Goal: Task Accomplishment & Management: Use online tool/utility

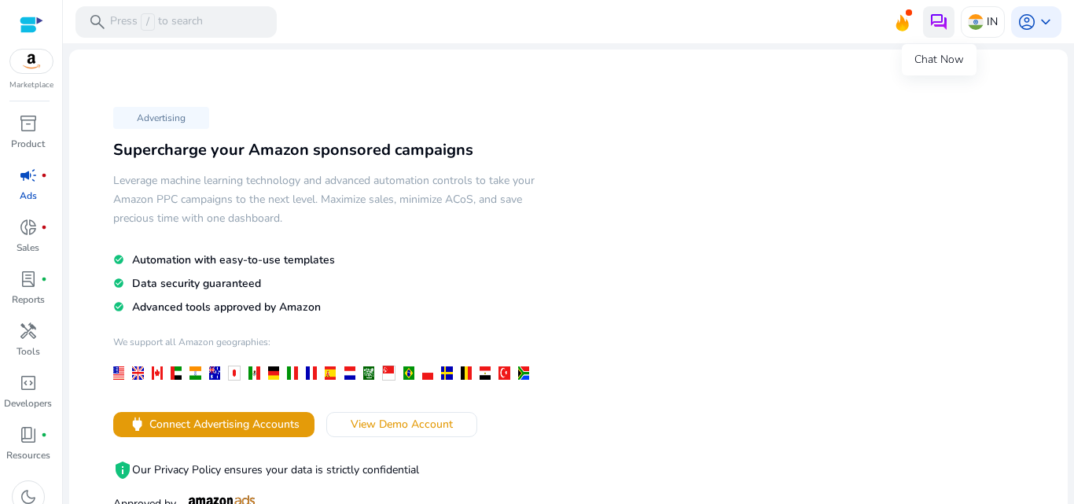
click at [930, 25] on img at bounding box center [939, 22] width 19 height 19
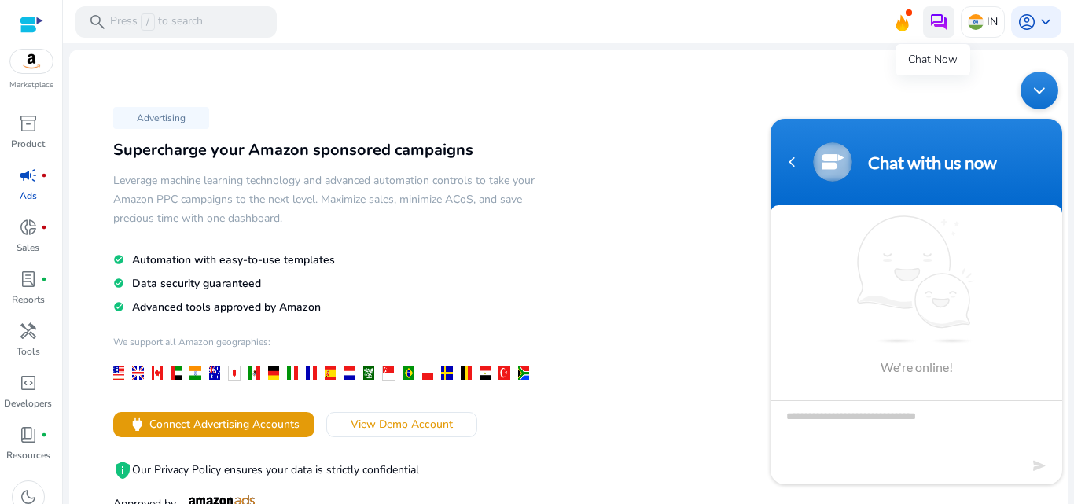
click at [946, 23] on button at bounding box center [938, 21] width 31 height 31
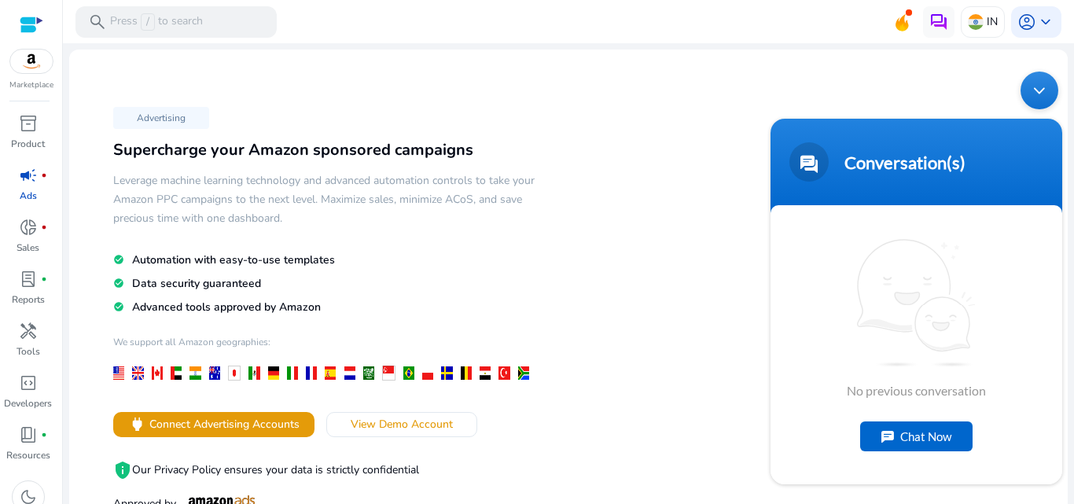
click at [1037, 108] on div "Minimize live chat window" at bounding box center [1040, 91] width 38 height 38
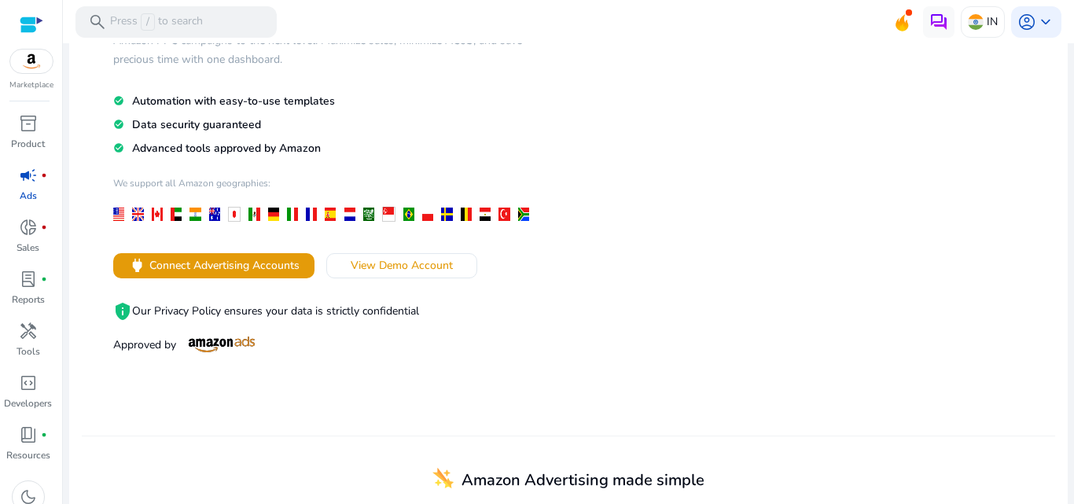
scroll to position [176, 0]
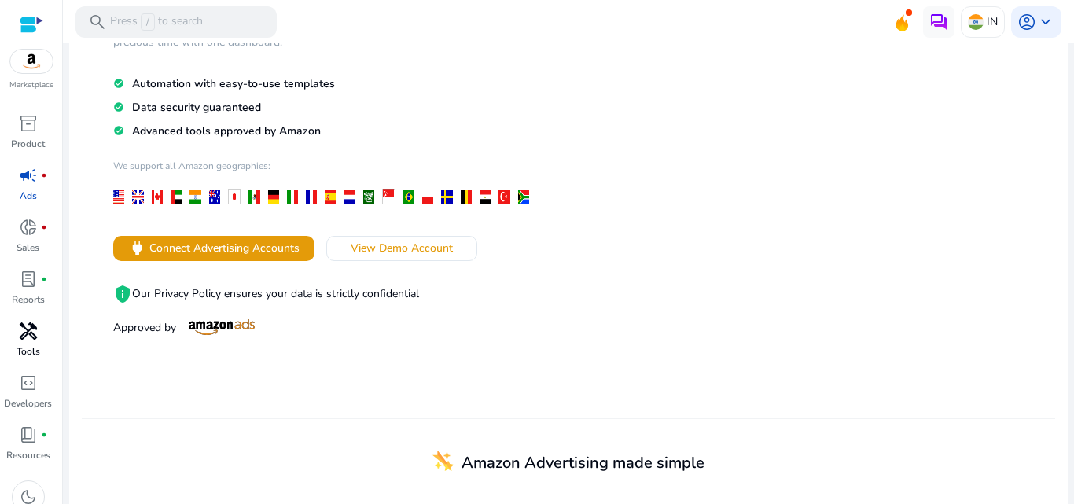
click at [35, 346] on p "Tools" at bounding box center [29, 351] width 24 height 14
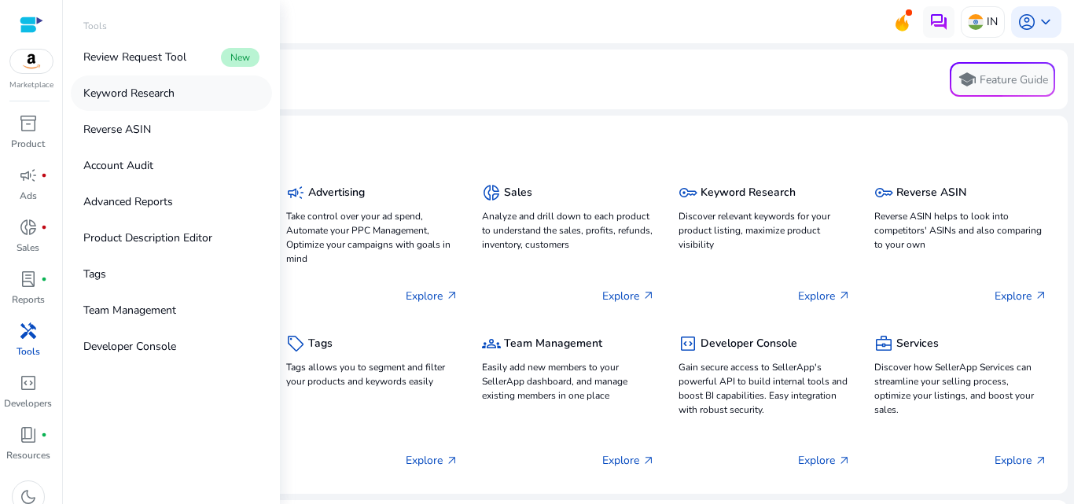
click at [153, 101] on p "Keyword Research" at bounding box center [128, 93] width 91 height 17
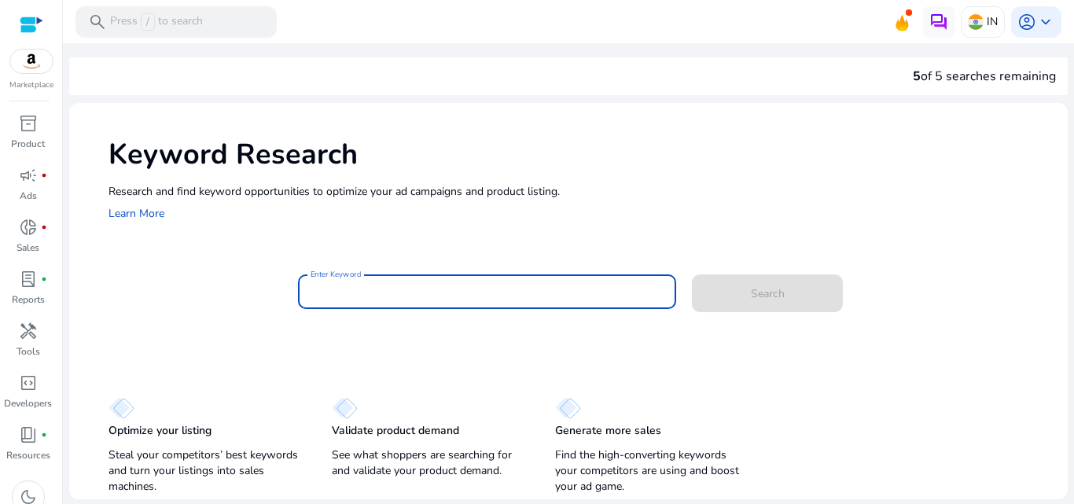
click at [375, 295] on input "Enter Keyword" at bounding box center [488, 291] width 354 height 17
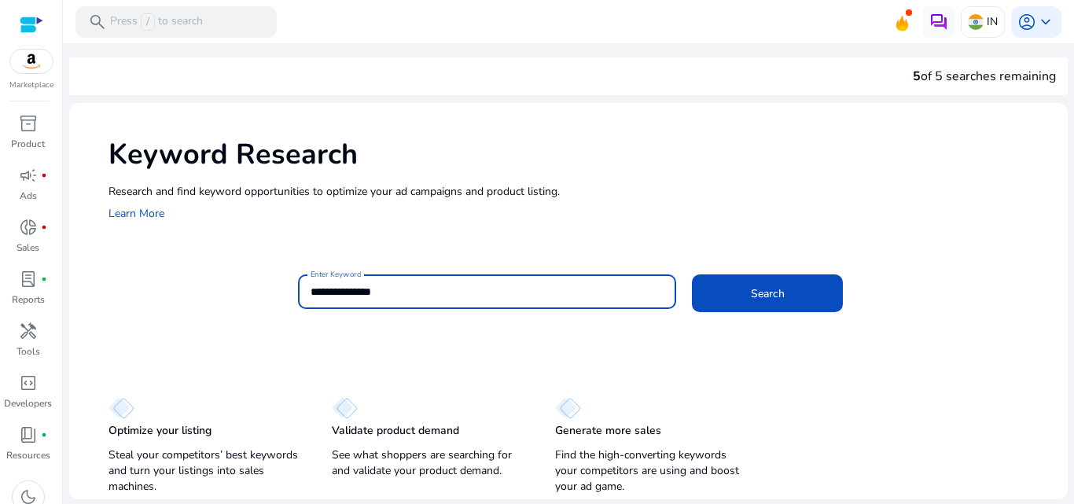
click at [692, 274] on button "Search" at bounding box center [767, 293] width 151 height 38
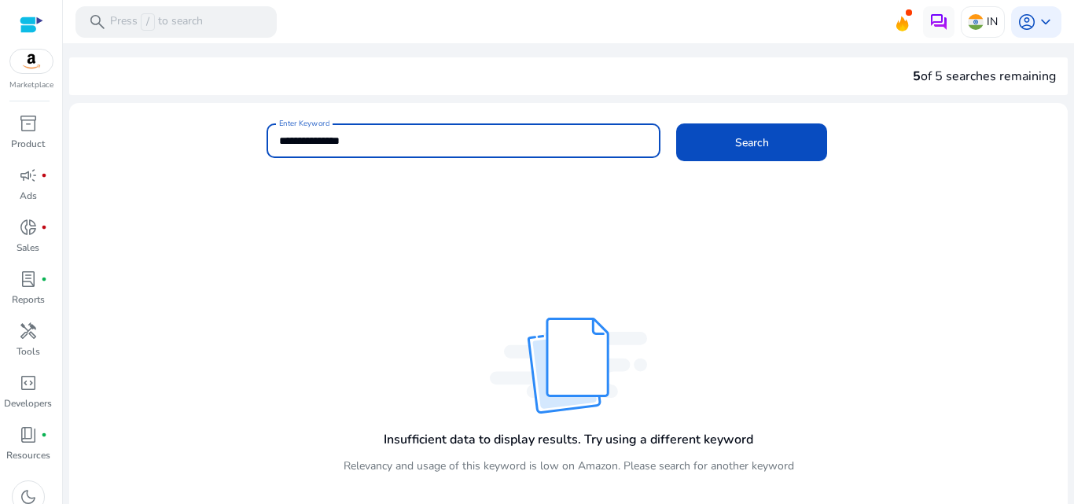
click at [296, 143] on input "**********" at bounding box center [464, 140] width 370 height 17
type input "**********"
click at [721, 158] on span at bounding box center [751, 142] width 151 height 38
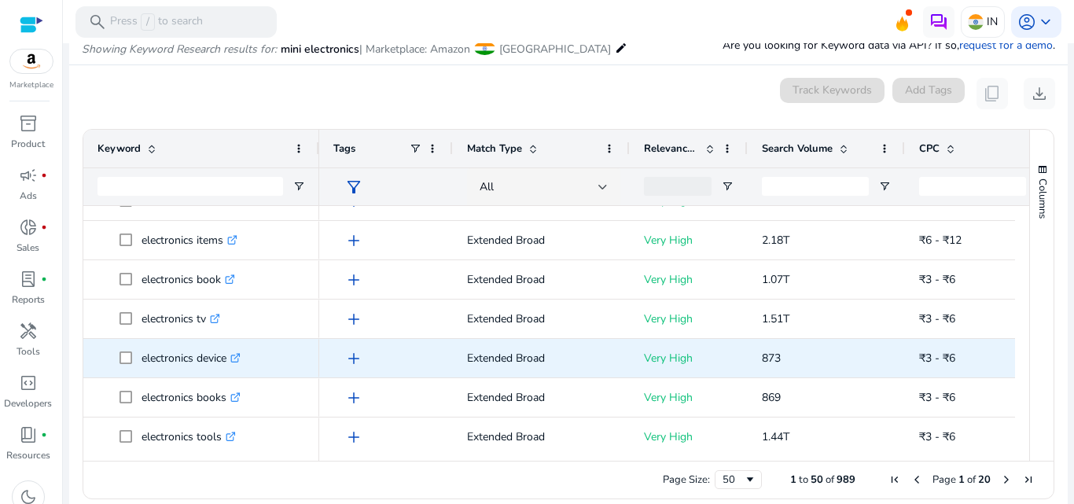
scroll to position [103, 0]
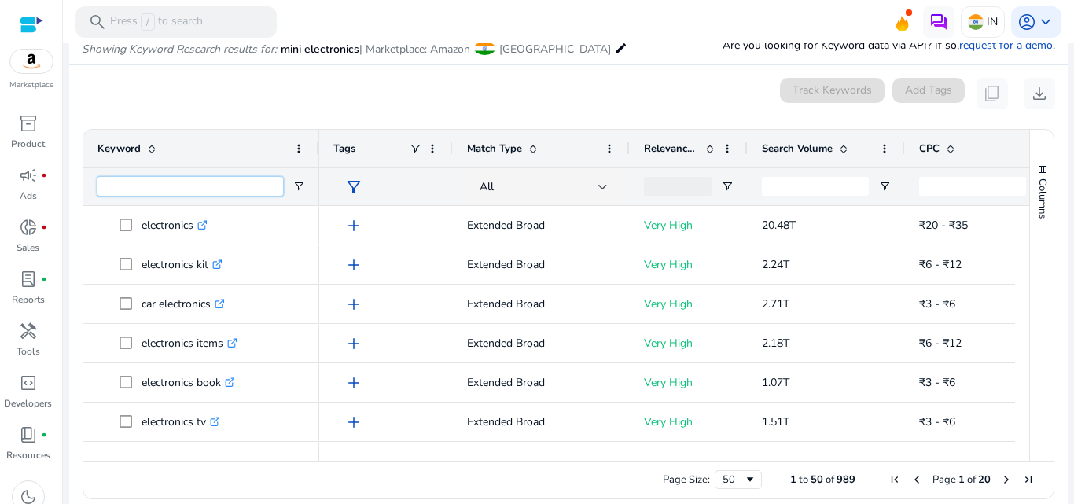
click at [193, 189] on input "Keyword Filter Input" at bounding box center [191, 186] width 186 height 19
type input "**********"
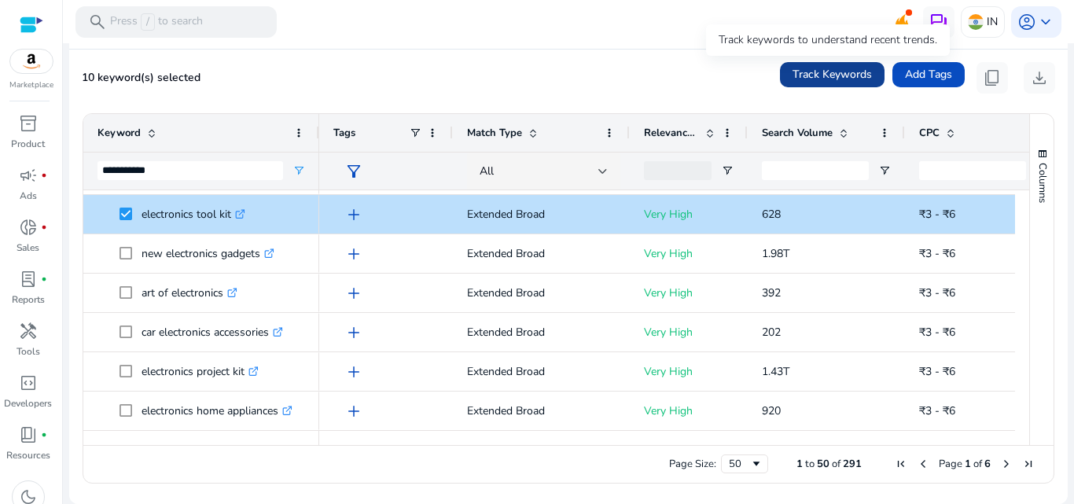
click at [814, 77] on span "Track Keywords" at bounding box center [832, 74] width 79 height 17
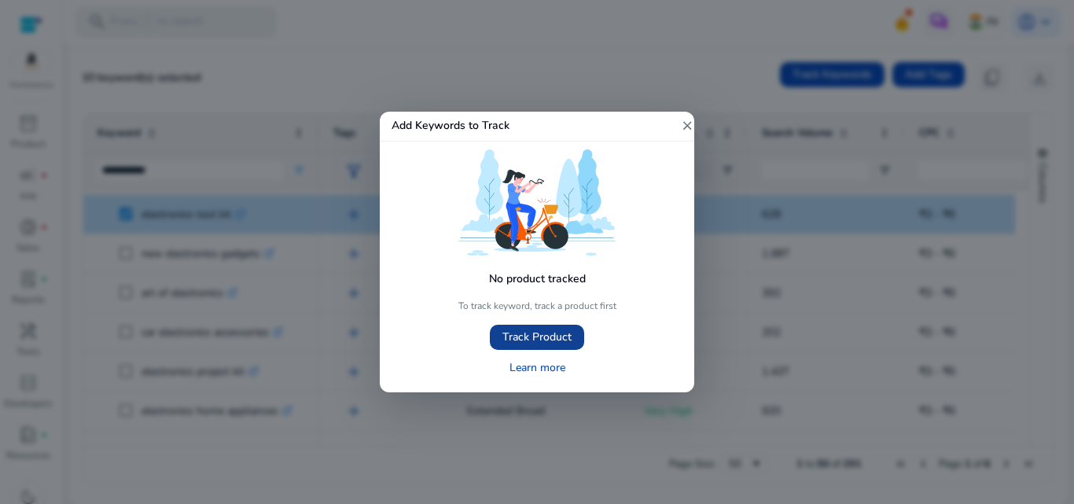
click at [530, 332] on span "Track Product" at bounding box center [536, 337] width 69 height 17
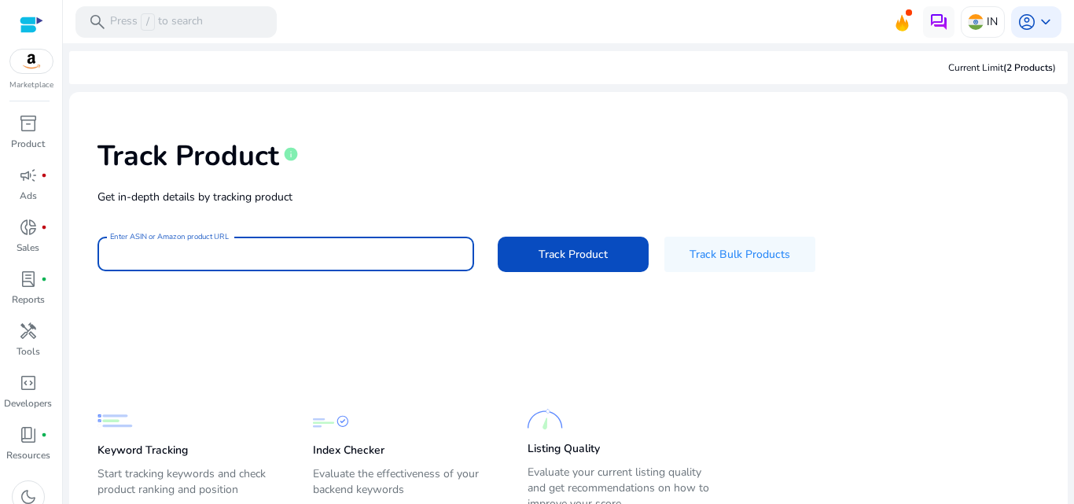
click at [337, 255] on input "Enter ASIN or Amazon product URL" at bounding box center [286, 253] width 352 height 17
paste input "**********"
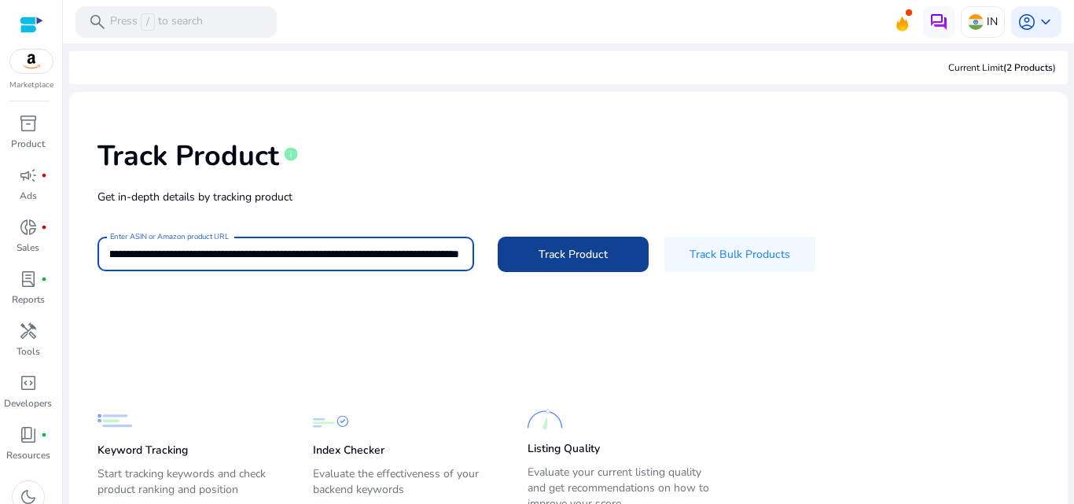
type input "**********"
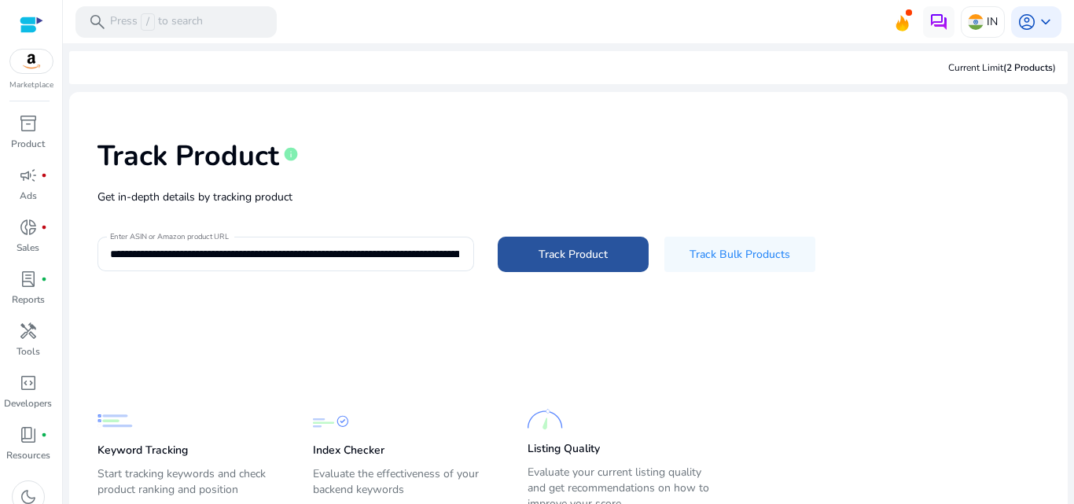
click at [532, 259] on span at bounding box center [573, 254] width 151 height 38
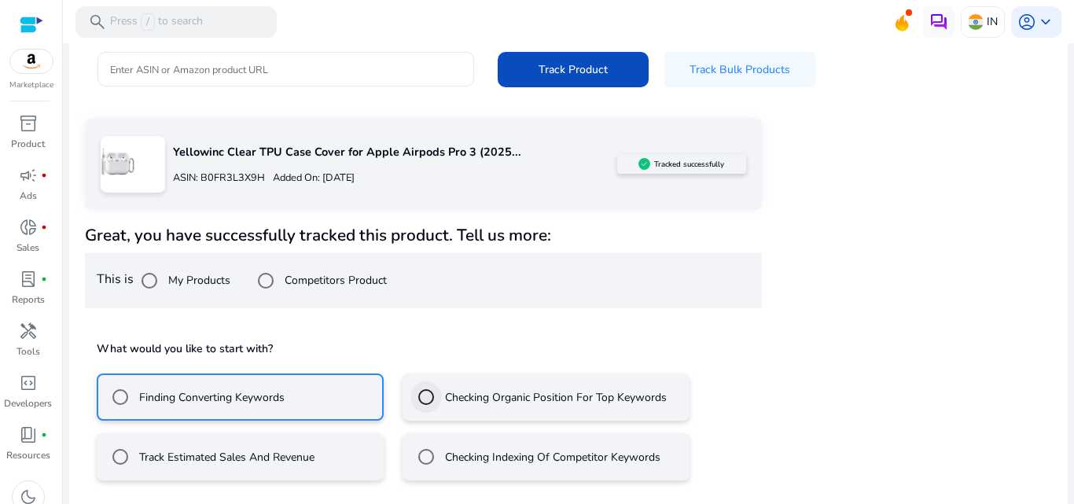
click at [440, 407] on div at bounding box center [425, 396] width 31 height 31
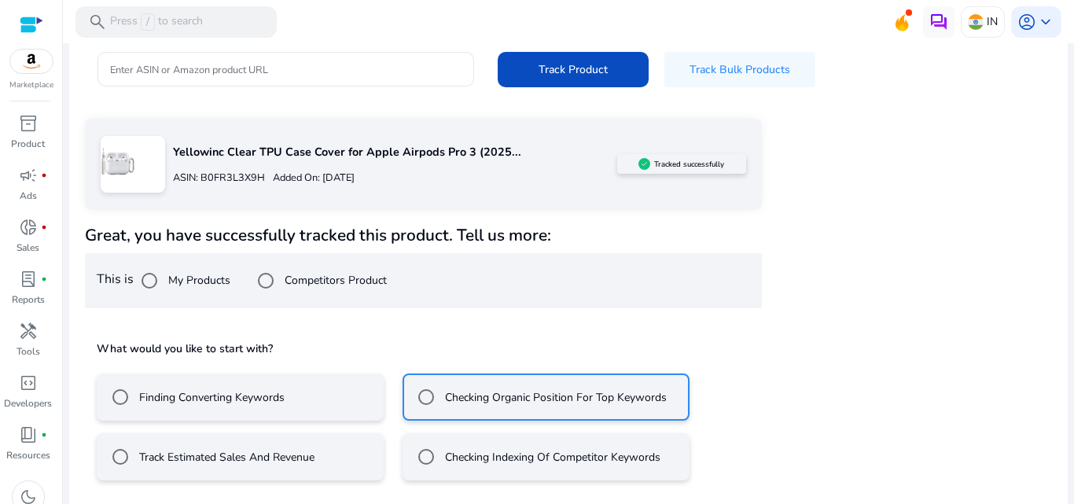
click at [204, 385] on div "Finding Converting Keywords" at bounding box center [195, 396] width 180 height 31
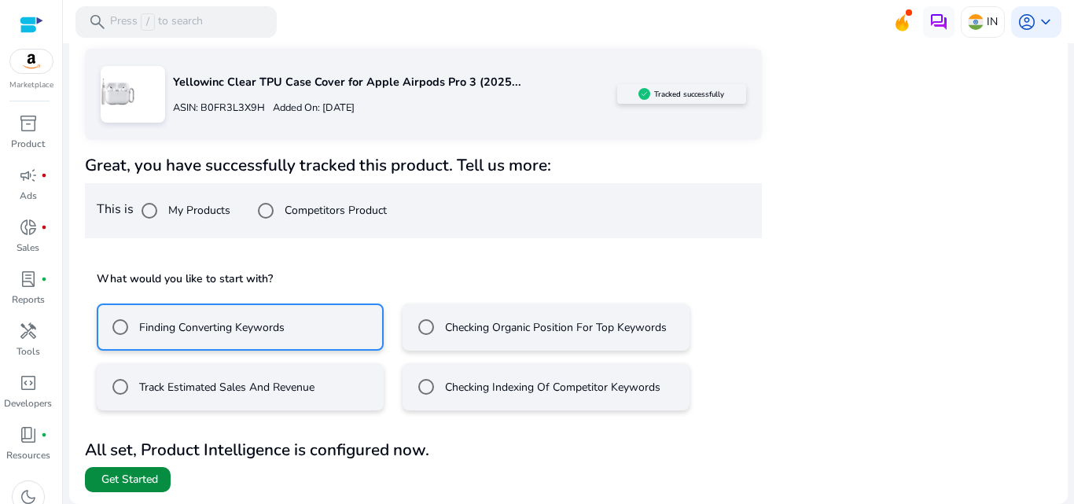
click at [134, 473] on span "Get Started" at bounding box center [129, 480] width 57 height 16
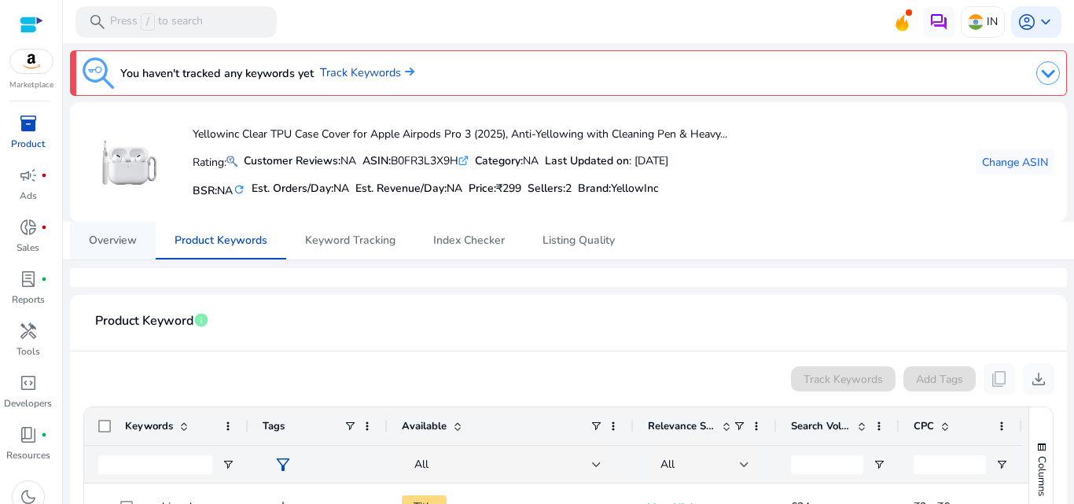
click at [138, 249] on link "Overview" at bounding box center [113, 241] width 86 height 38
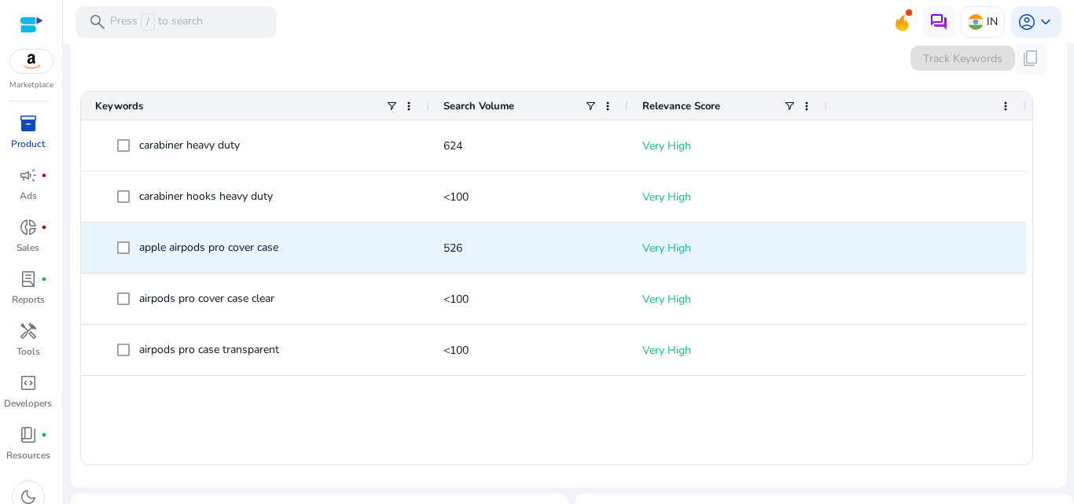
scroll to position [530, 0]
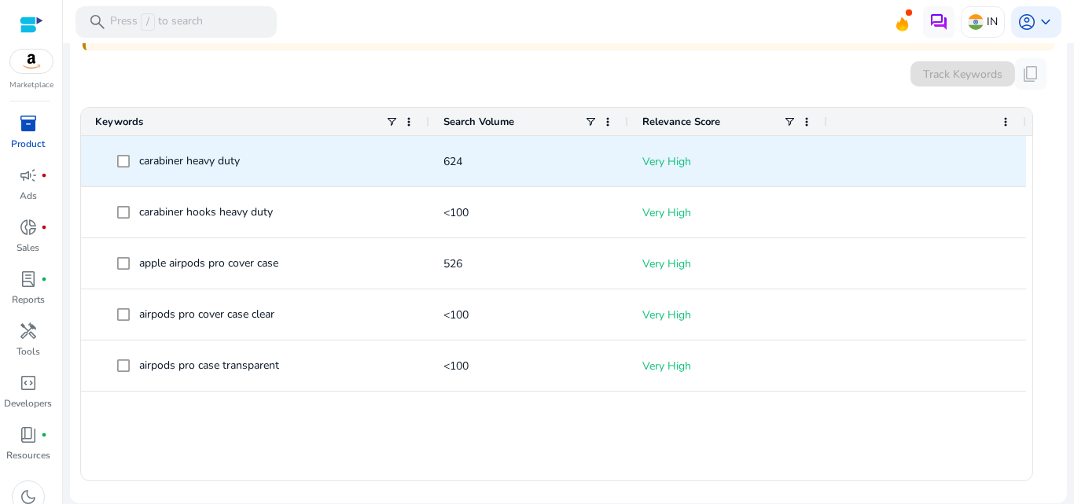
click at [190, 140] on div "carabiner heavy duty" at bounding box center [255, 161] width 320 height 49
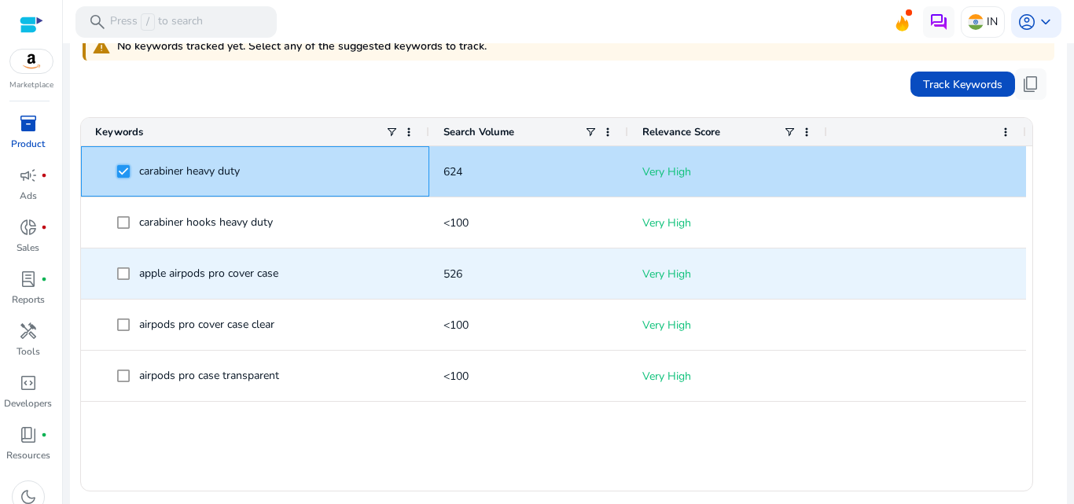
scroll to position [519, 0]
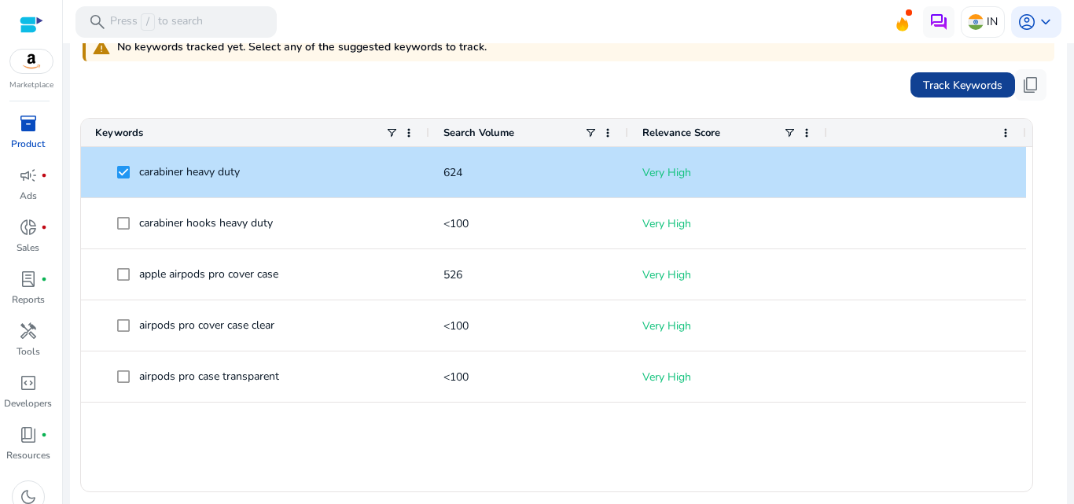
click at [926, 79] on span "Track Keywords" at bounding box center [962, 85] width 79 height 17
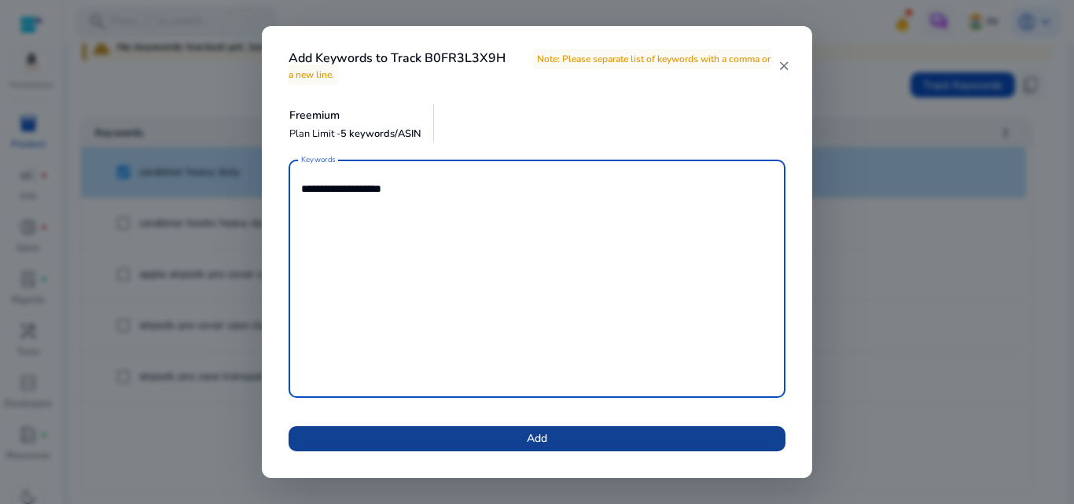
click at [565, 435] on span at bounding box center [537, 439] width 497 height 38
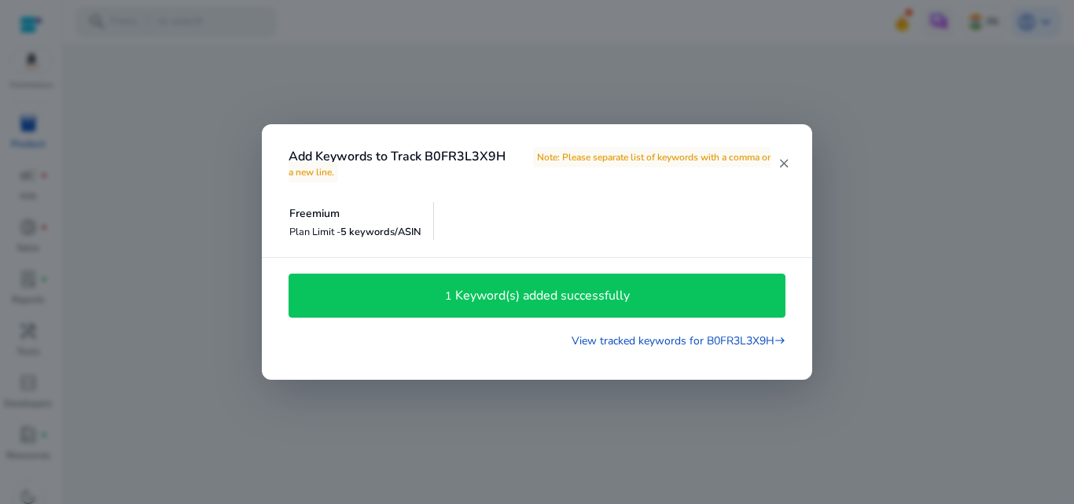
click at [583, 307] on div "1 Keyword(s) added successfully" at bounding box center [537, 295] width 480 height 27
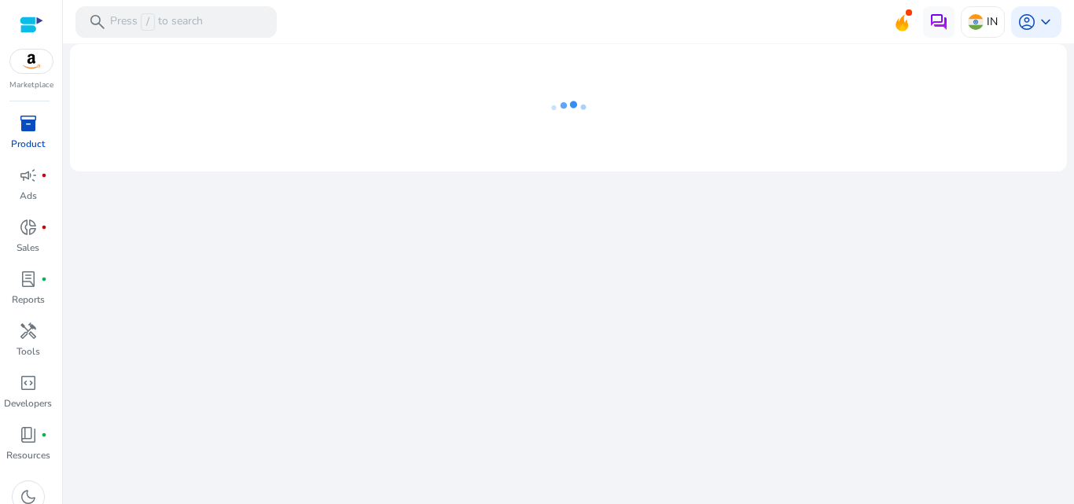
click at [22, 110] on div "Marketplace inventory_2 Product campaign fiber_manual_record Ads donut_small fi…" at bounding box center [31, 252] width 63 height 504
click at [20, 127] on span "inventory_2" at bounding box center [28, 123] width 19 height 19
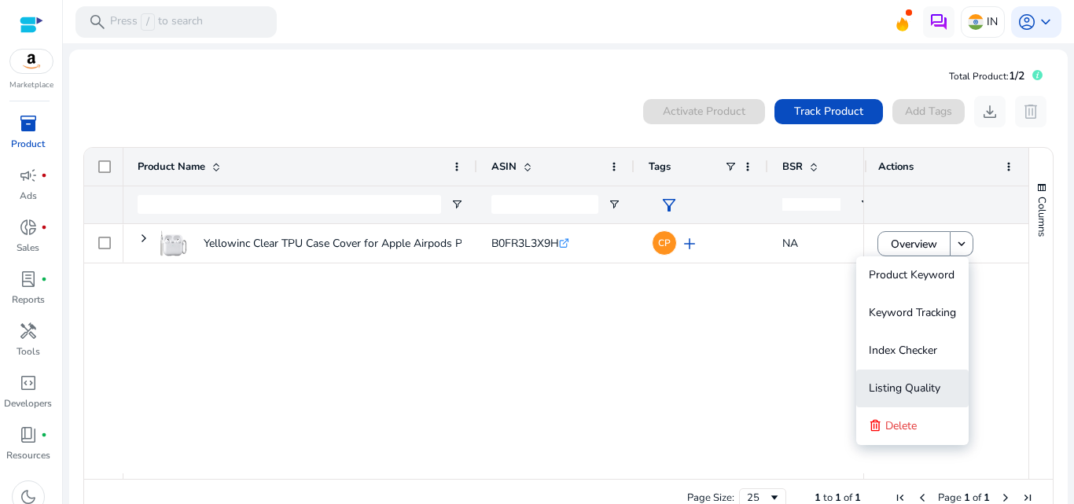
click at [936, 386] on span "Listing Quality" at bounding box center [905, 388] width 72 height 15
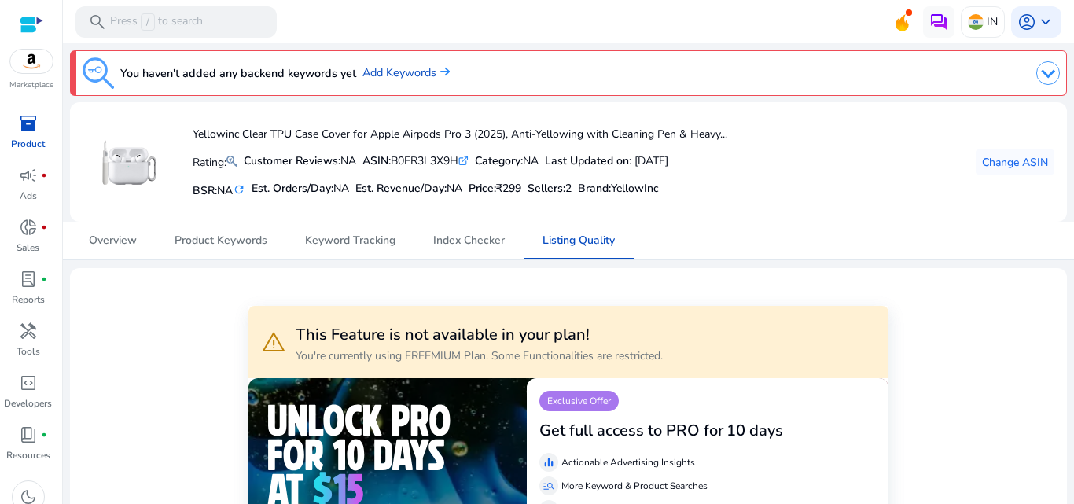
click at [28, 115] on span "inventory_2" at bounding box center [28, 123] width 19 height 19
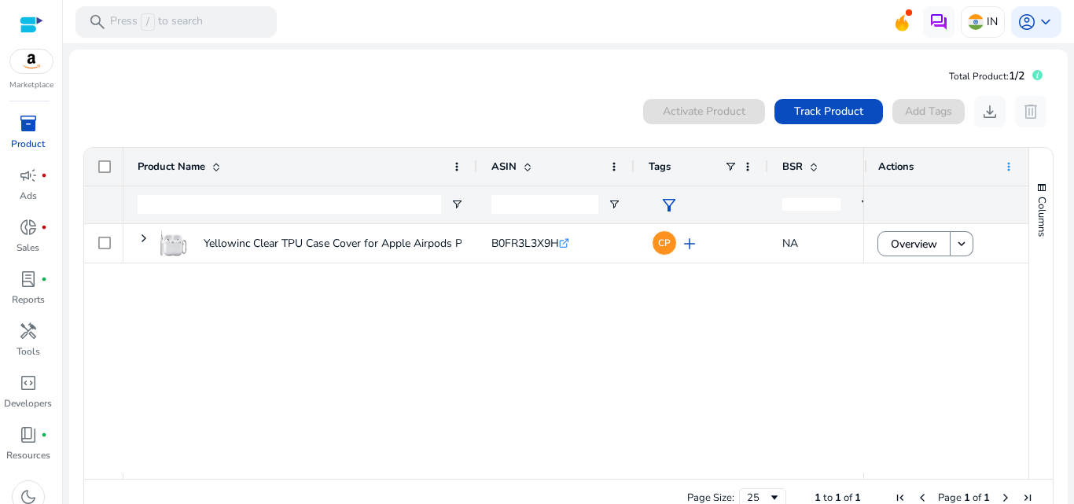
click at [1003, 162] on span at bounding box center [1009, 166] width 13 height 13
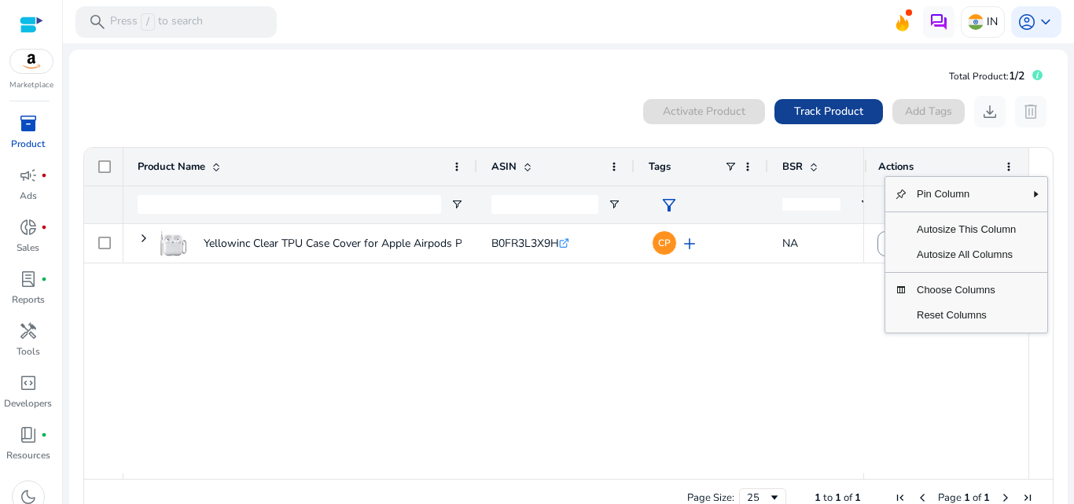
click at [827, 111] on span "Track Product" at bounding box center [828, 111] width 69 height 17
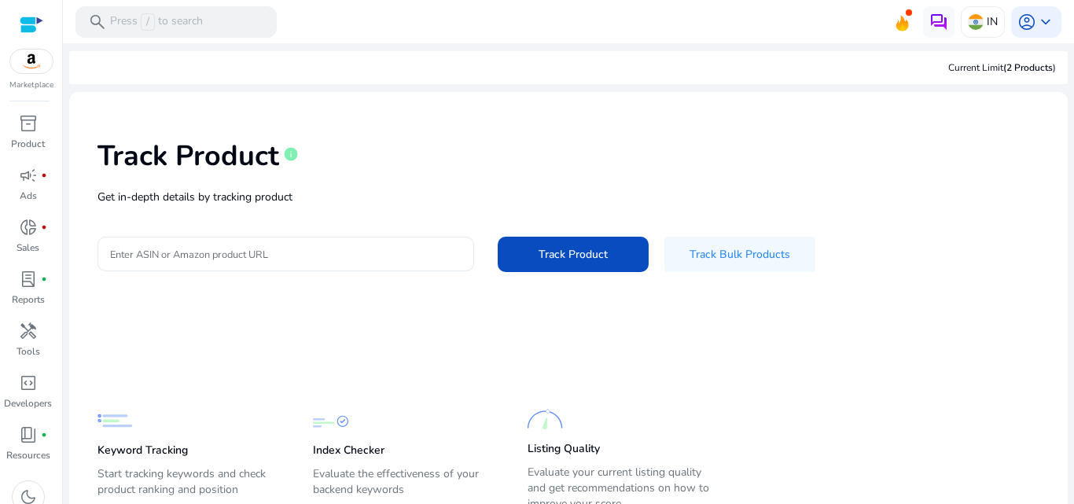
click at [383, 263] on div at bounding box center [286, 254] width 352 height 35
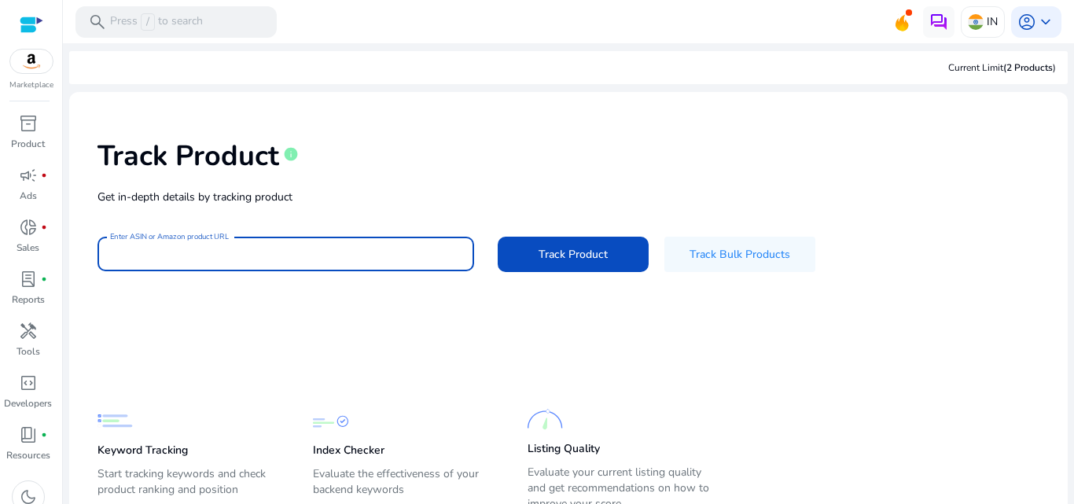
click at [383, 263] on div at bounding box center [286, 254] width 352 height 35
paste input "**********"
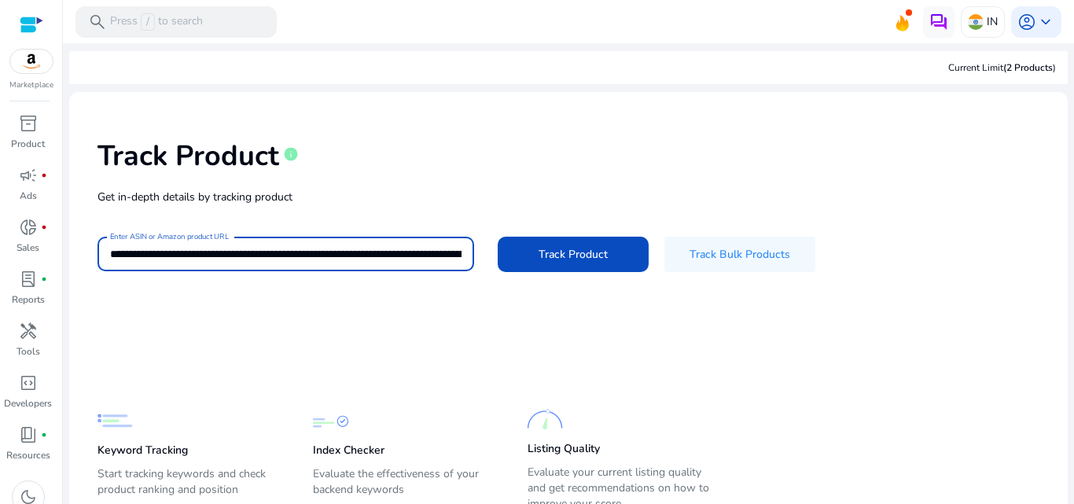
scroll to position [0, 3065]
type input "**********"
click at [498, 237] on button "Track Product" at bounding box center [573, 254] width 151 height 35
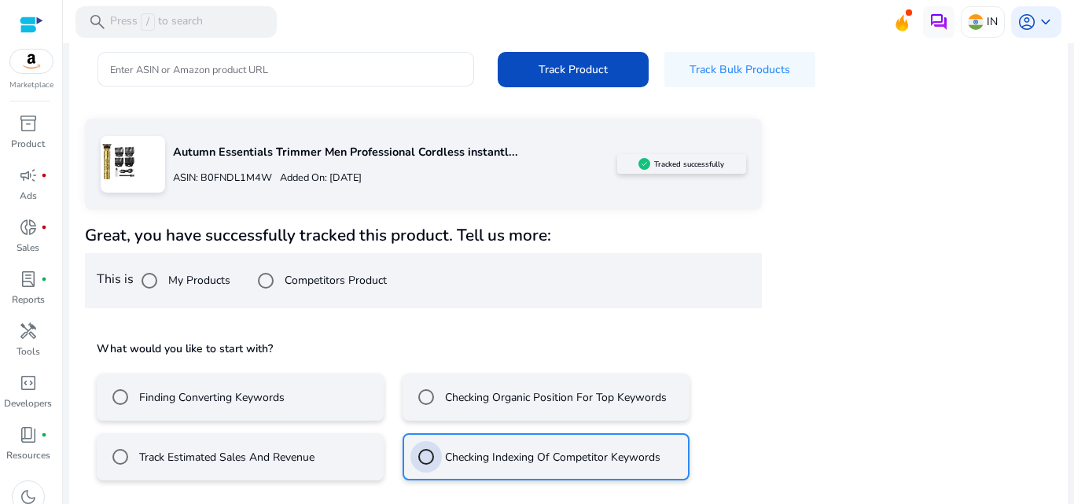
scroll to position [255, 0]
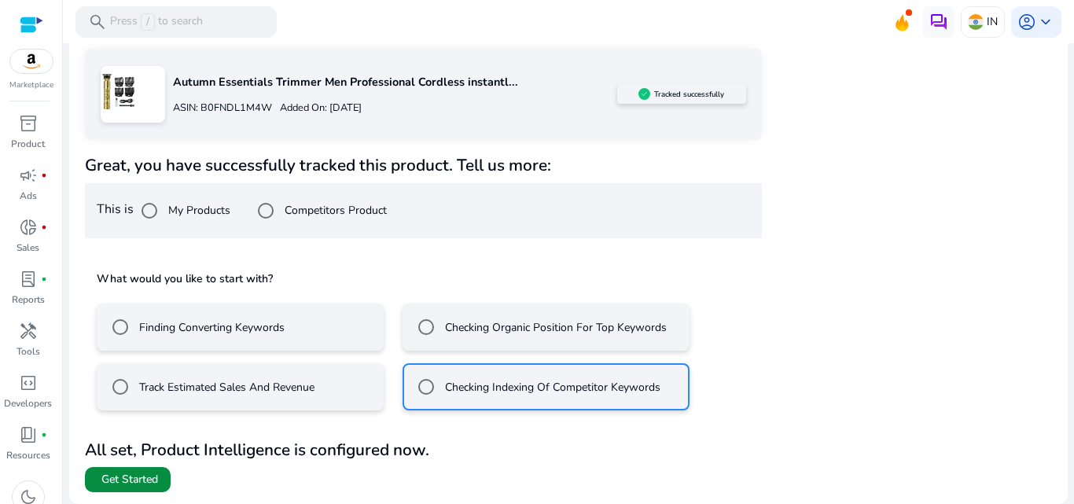
click at [127, 473] on span "Get Started" at bounding box center [129, 480] width 57 height 16
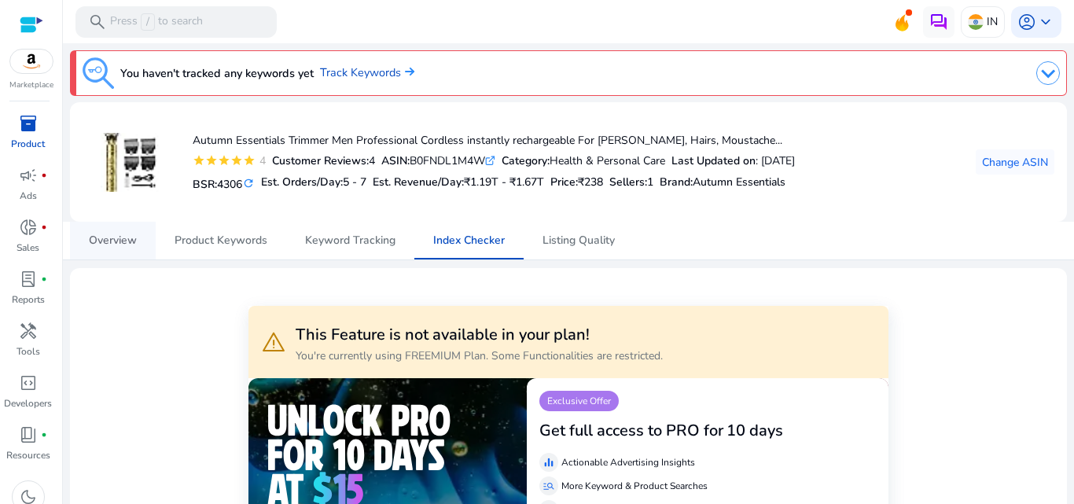
click at [126, 224] on span "Overview" at bounding box center [113, 241] width 48 height 38
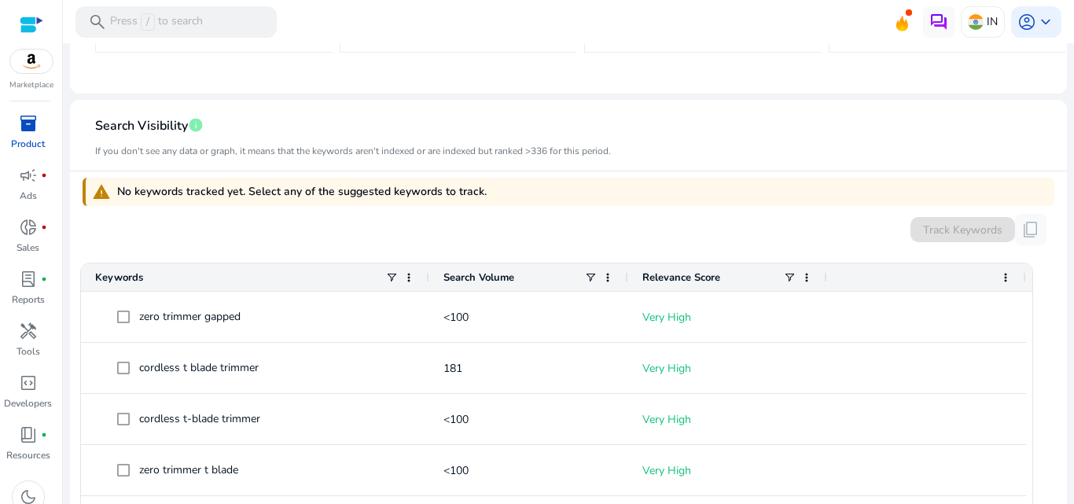
scroll to position [308, 0]
